Goal: Check status

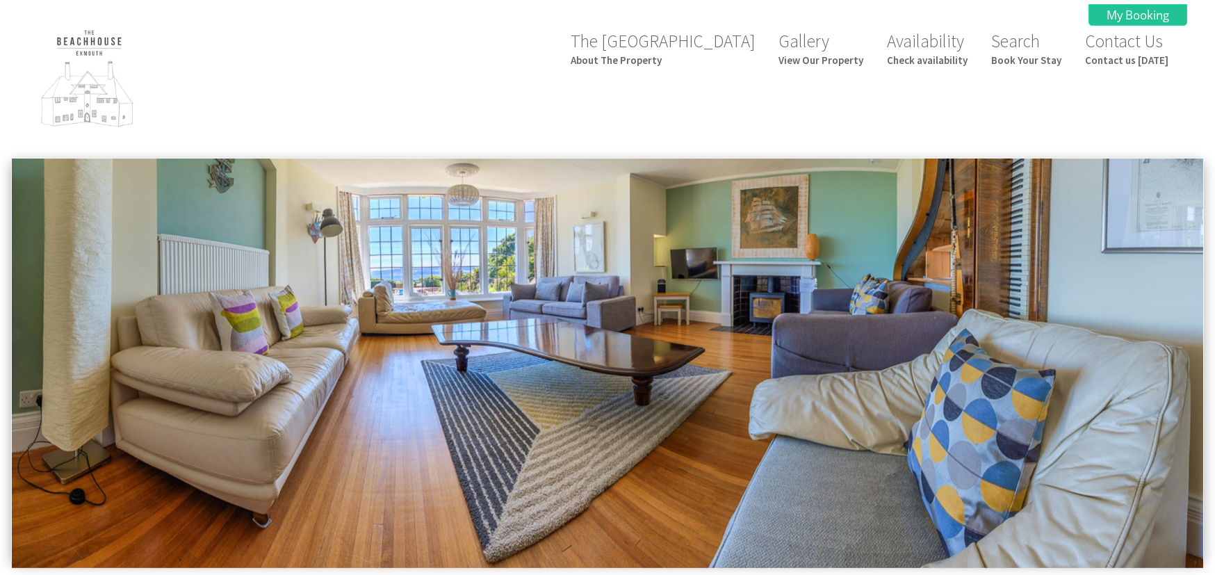
scroll to position [617, 0]
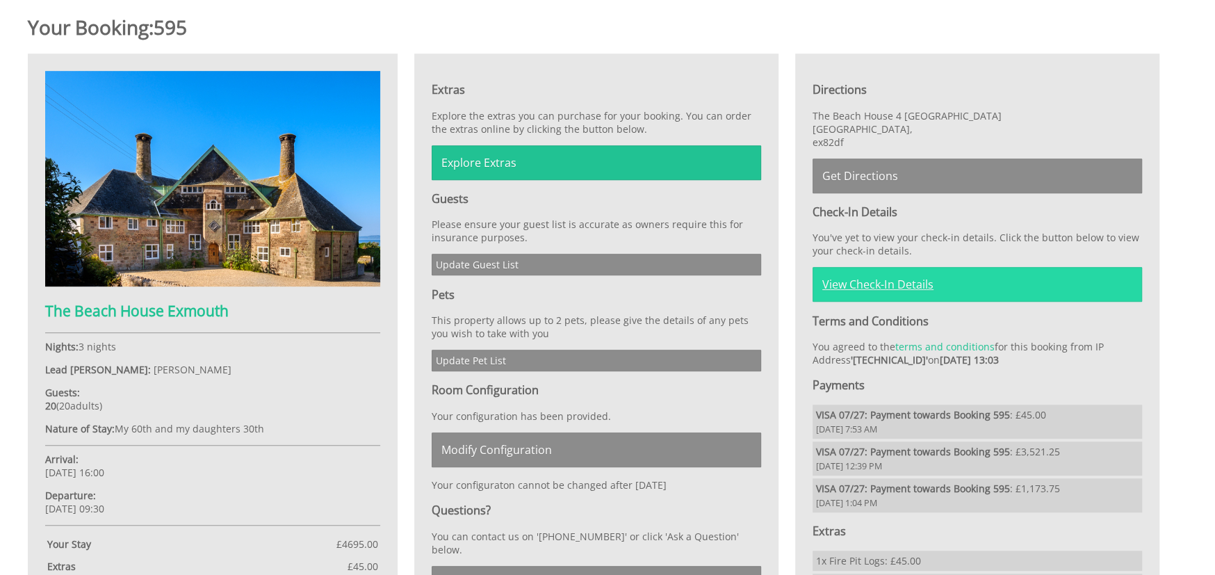
click at [901, 281] on link "View Check-In Details" at bounding box center [976, 284] width 329 height 35
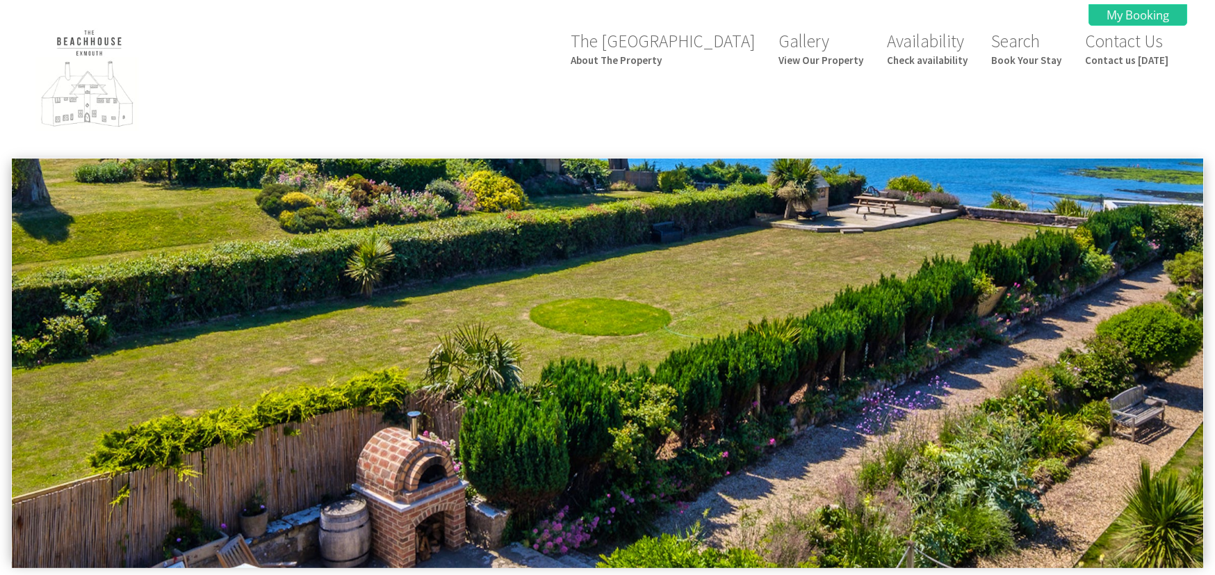
scroll to position [617, 0]
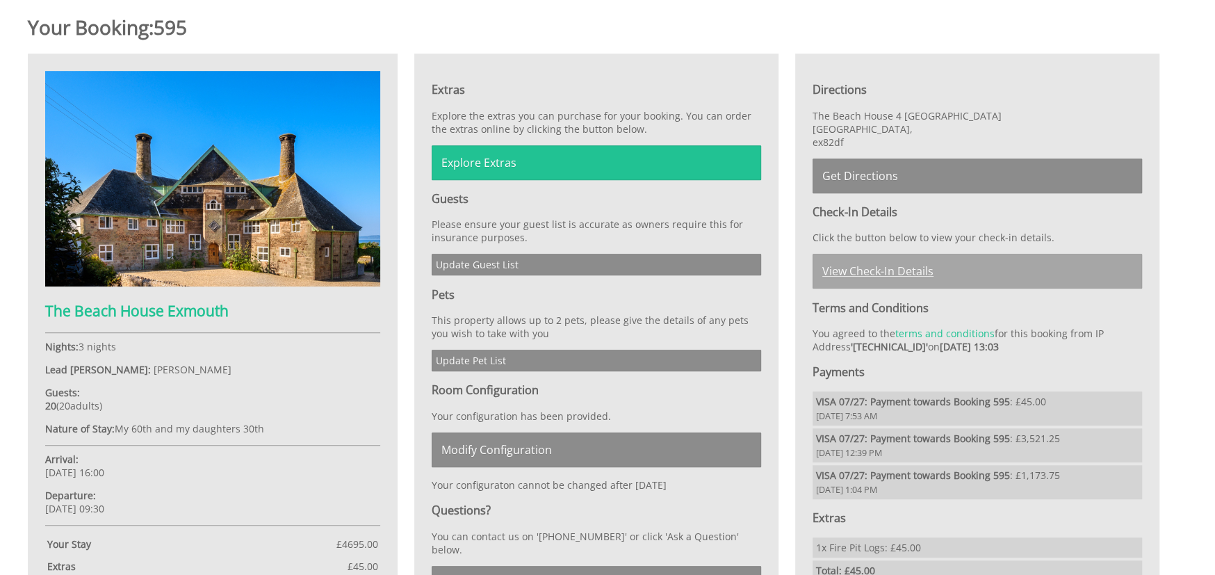
click at [884, 270] on link "View Check-In Details" at bounding box center [976, 271] width 329 height 35
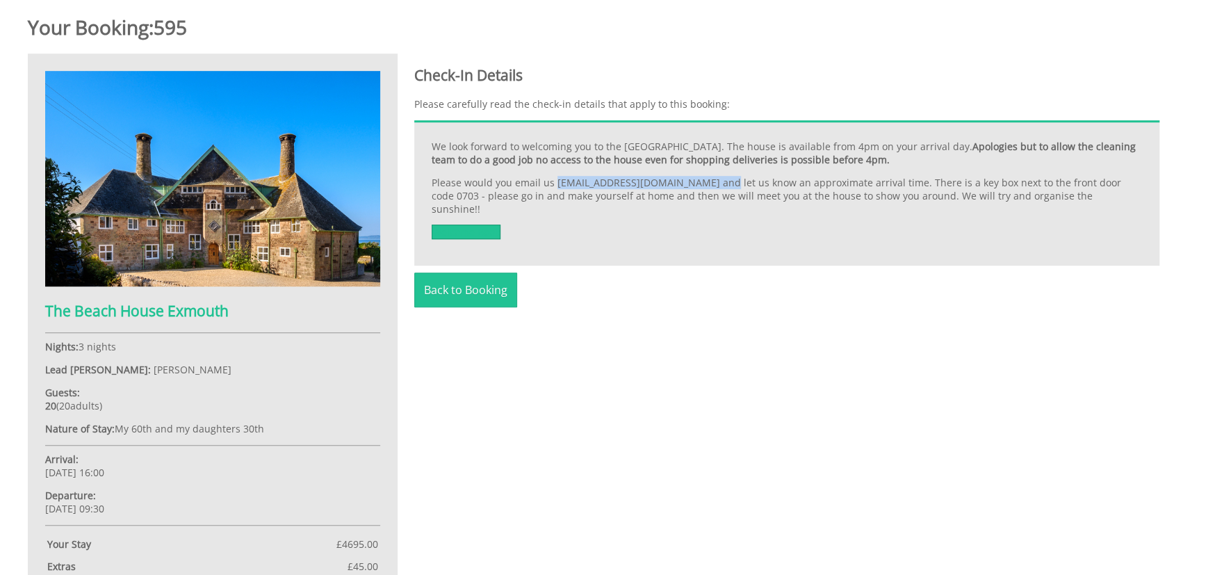
drag, startPoint x: 724, startPoint y: 182, endPoint x: 554, endPoint y: 178, distance: 170.3
click at [554, 178] on p "Please would you email us [EMAIL_ADDRESS][DOMAIN_NAME] and let us know an appro…" at bounding box center [787, 196] width 710 height 40
copy p "steph@thebeachhouseexmouth.co.uk"
